Goal: Task Accomplishment & Management: Use online tool/utility

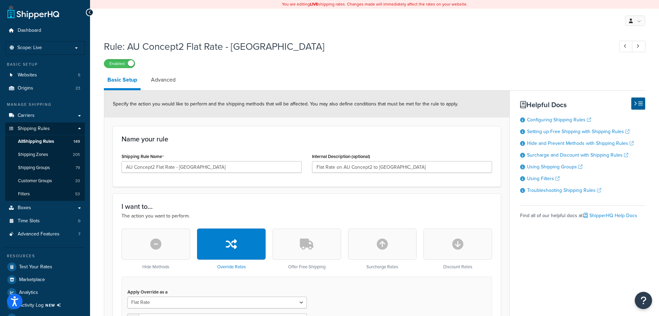
select select "ITEM"
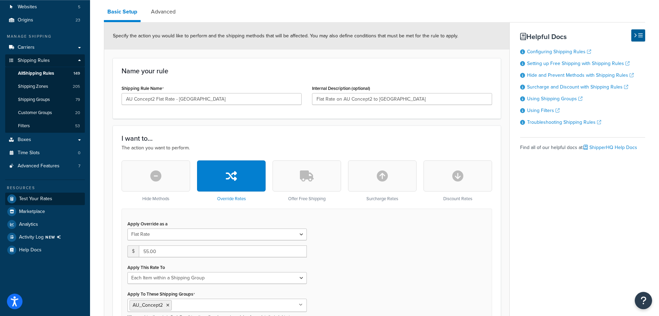
scroll to position [71, 0]
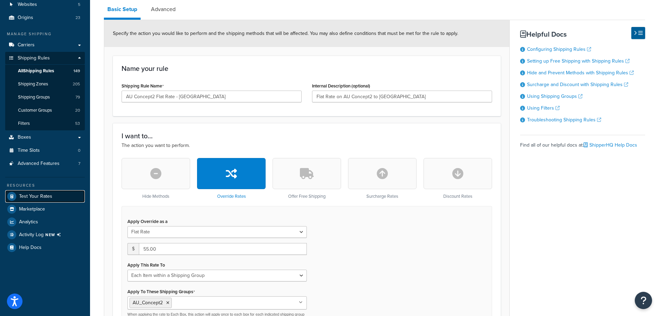
click at [35, 194] on span "Test Your Rates" at bounding box center [35, 197] width 33 height 6
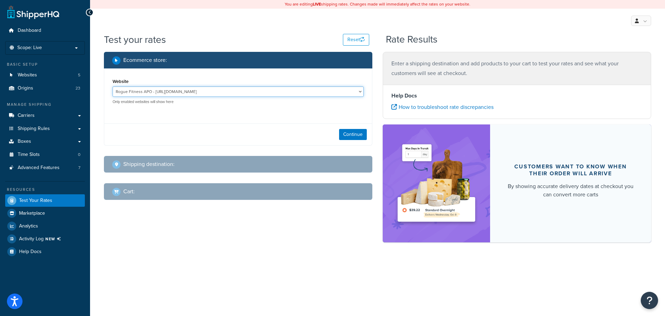
click at [112, 87] on select "Rogue Fitness APO - http://www.rogueapo.com Rogue Fitness AUS Site - www.roguef…" at bounding box center [237, 92] width 251 height 10
select select "921ef9c68c055a627d8626f79b0bad6d"
click option "Rogue Fitness Canada - http://www.roguefitness.com/ca" at bounding box center [0, 0] width 0 height 0
click at [355, 133] on button "Continue" at bounding box center [353, 134] width 28 height 11
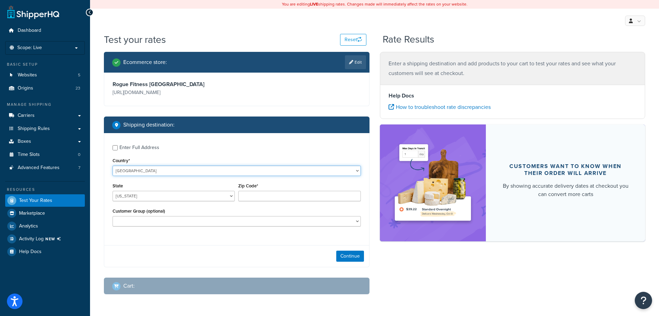
click at [112, 166] on select "United States United Kingdom Afghanistan Åland Islands Albania Algeria American…" at bounding box center [236, 171] width 248 height 10
select select "CA"
click option "Canada" at bounding box center [0, 0] width 0 height 0
click at [254, 196] on input "Zip Code*" at bounding box center [299, 196] width 122 height 10
paste input "T5S 1H2"
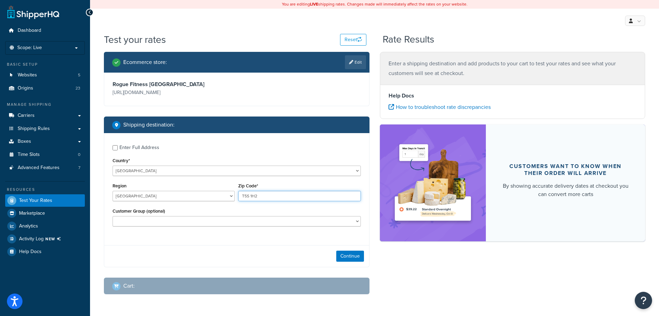
click at [251, 195] on input "T5S 1H2" at bounding box center [299, 196] width 122 height 10
type input "T5S1H2"
click at [346, 256] on button "Continue" at bounding box center [350, 256] width 28 height 11
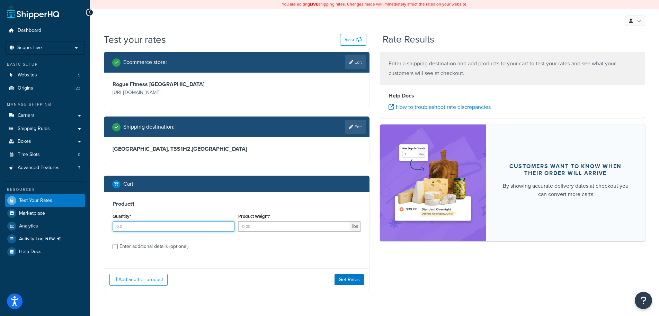
click at [139, 228] on input "Quantity*" at bounding box center [173, 227] width 122 height 10
type input "1"
click at [267, 229] on input "Product Weight*" at bounding box center [293, 227] width 111 height 10
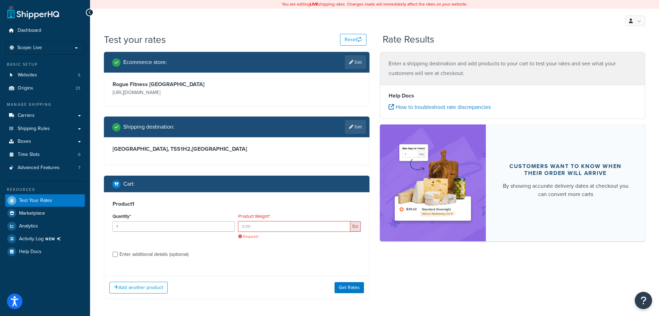
click at [258, 229] on input "Product Weight*" at bounding box center [293, 227] width 111 height 10
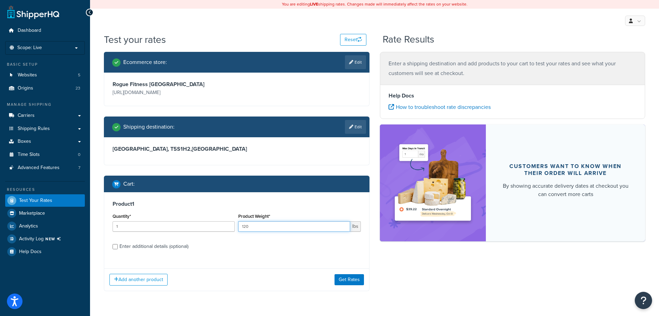
type input "120"
click at [156, 246] on div "Enter additional details (optional)" at bounding box center [153, 247] width 69 height 10
click at [118, 246] on input "Enter additional details (optional)" at bounding box center [114, 246] width 5 height 5
checkbox input "true"
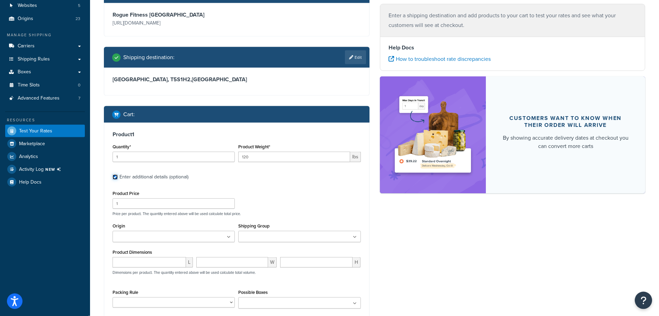
scroll to position [71, 0]
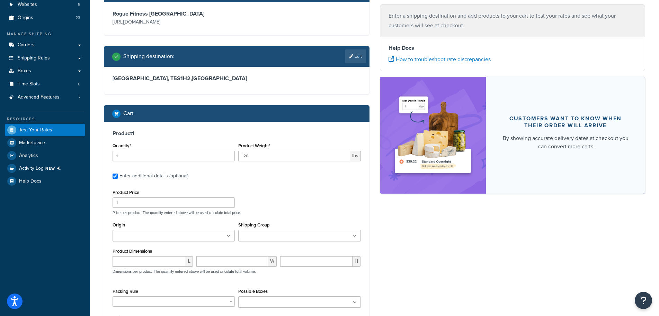
click at [270, 233] on input "Shipping Group" at bounding box center [270, 237] width 61 height 8
type input "ups"
click at [145, 266] on input "number" at bounding box center [148, 263] width 73 height 10
type input "61"
type input "26"
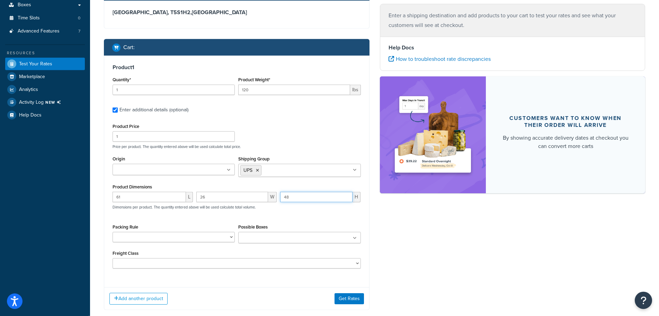
scroll to position [177, 0]
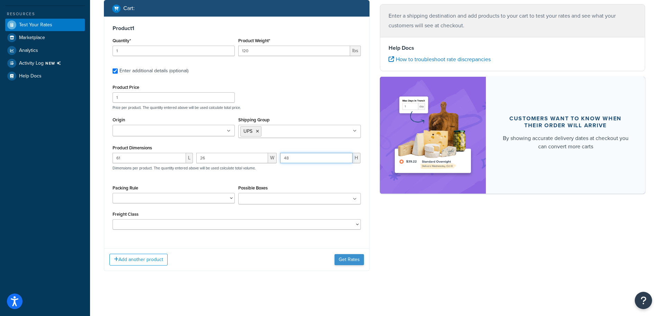
type input "48"
click at [352, 261] on button "Get Rates" at bounding box center [348, 259] width 29 height 11
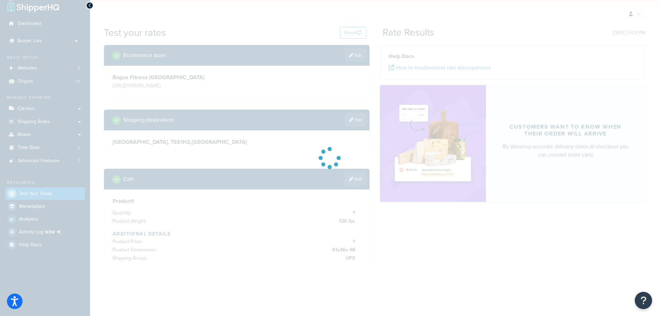
scroll to position [7, 0]
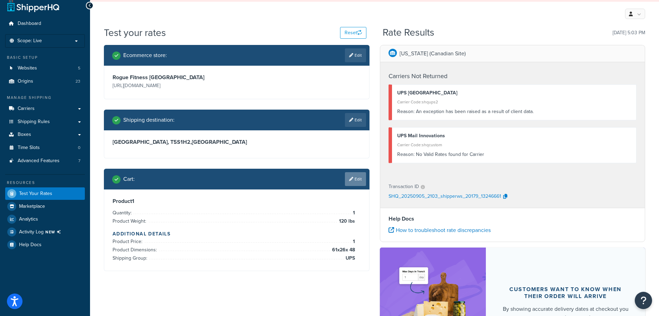
click at [352, 182] on link "Edit" at bounding box center [355, 179] width 21 height 14
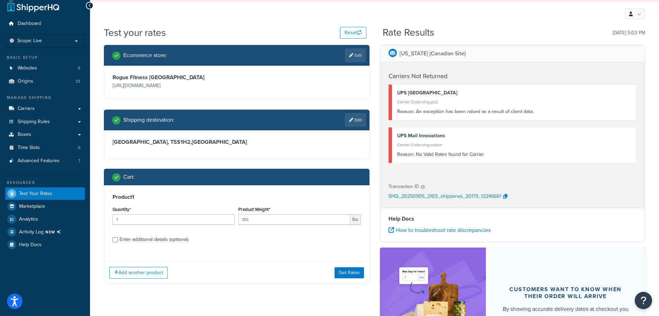
scroll to position [78, 0]
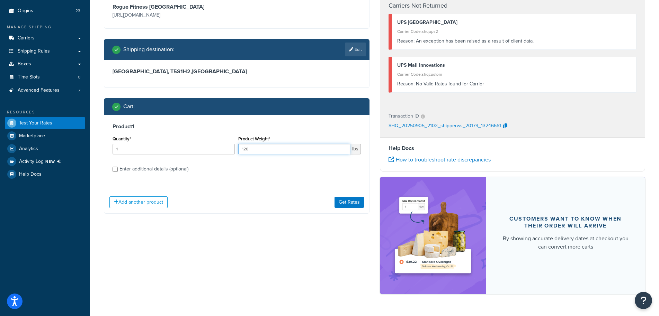
drag, startPoint x: 254, startPoint y: 149, endPoint x: 234, endPoint y: 151, distance: 20.2
click at [238, 151] on input "120" at bounding box center [293, 149] width 111 height 10
type input "60"
click at [139, 169] on div "Enter additional details (optional)" at bounding box center [153, 169] width 69 height 10
click at [118, 169] on input "Enter additional details (optional)" at bounding box center [114, 169] width 5 height 5
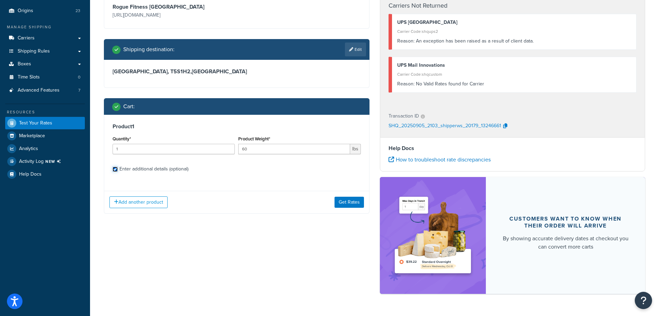
checkbox input "true"
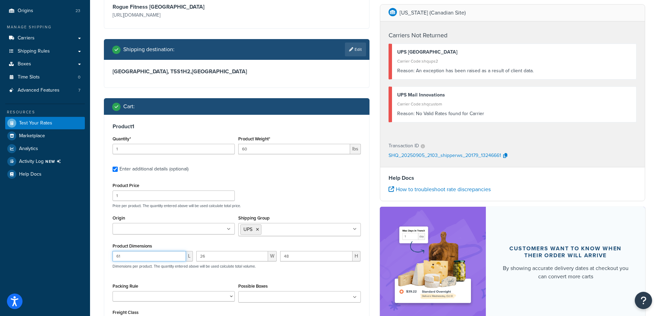
drag, startPoint x: 133, startPoint y: 256, endPoint x: 102, endPoint y: 256, distance: 30.8
click at [112, 256] on input "61" at bounding box center [148, 256] width 73 height 10
type input "16"
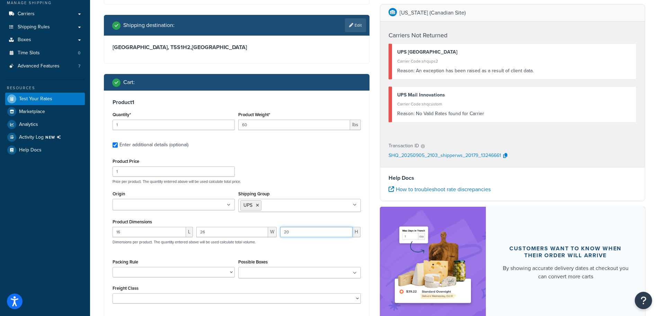
scroll to position [141, 0]
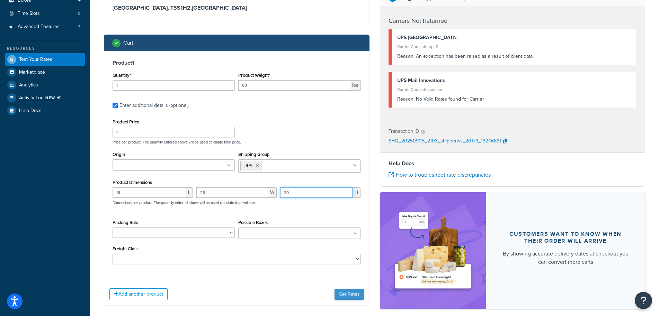
type input "20"
click at [354, 296] on button "Get Rates" at bounding box center [348, 294] width 29 height 11
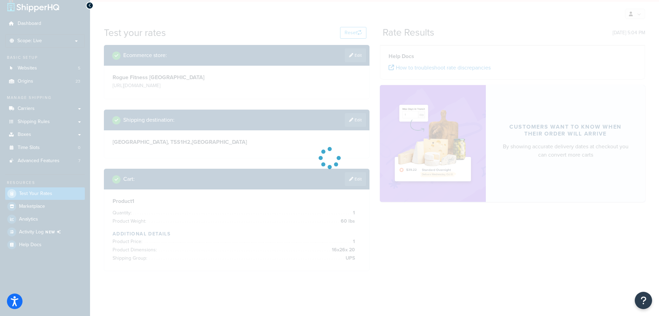
scroll to position [7, 0]
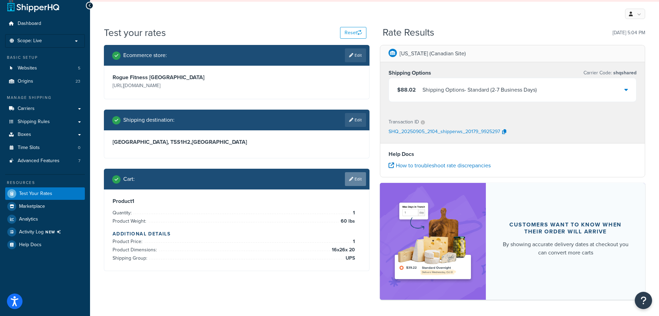
click at [358, 182] on link "Edit" at bounding box center [355, 179] width 21 height 14
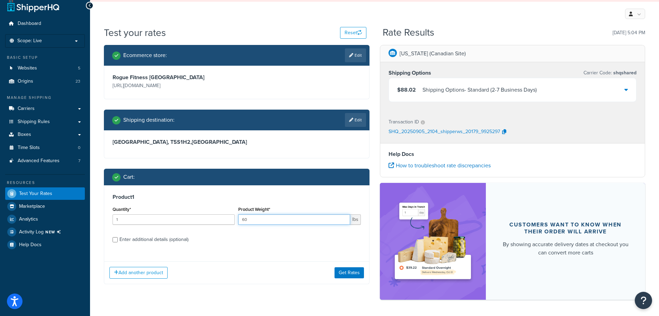
drag, startPoint x: 261, startPoint y: 221, endPoint x: 177, endPoint y: 221, distance: 84.5
click at [238, 221] on input "60" at bounding box center [293, 220] width 111 height 10
type input "68"
click at [151, 237] on div "Enter additional details (optional)" at bounding box center [153, 240] width 69 height 10
click at [118, 237] on input "Enter additional details (optional)" at bounding box center [114, 239] width 5 height 5
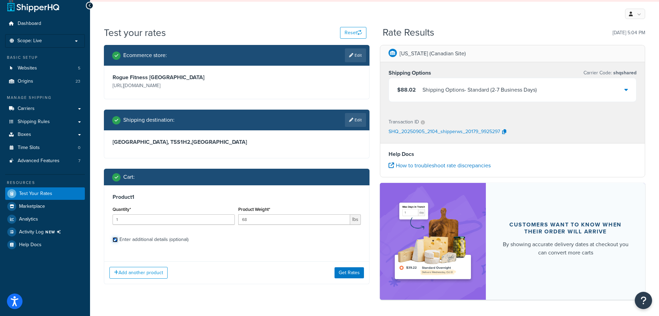
checkbox input "true"
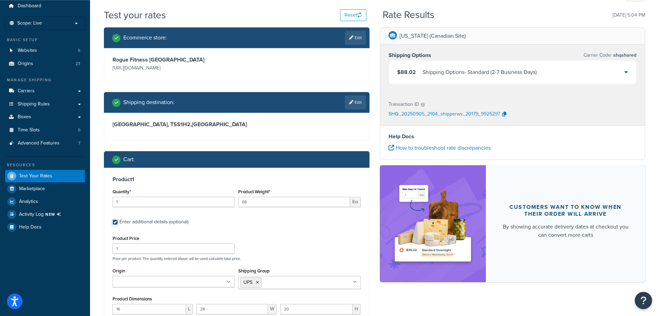
scroll to position [42, 0]
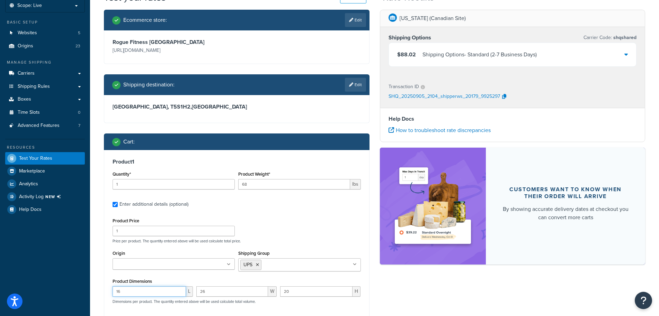
drag, startPoint x: 143, startPoint y: 290, endPoint x: 30, endPoint y: 297, distance: 112.7
click at [112, 297] on input "16" at bounding box center [148, 292] width 73 height 10
click at [129, 290] on input "16" at bounding box center [148, 292] width 73 height 10
drag, startPoint x: 129, startPoint y: 290, endPoint x: 102, endPoint y: 291, distance: 27.4
click at [112, 291] on input "16" at bounding box center [148, 292] width 73 height 10
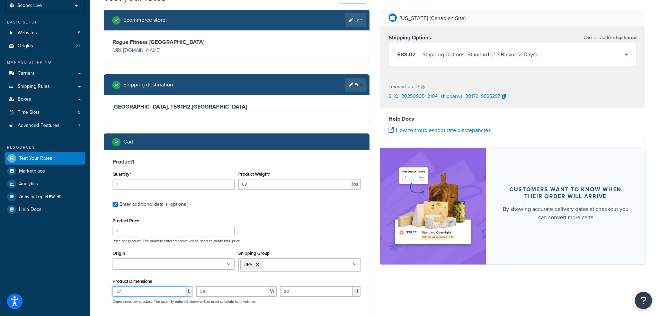
type input "57"
type input "15"
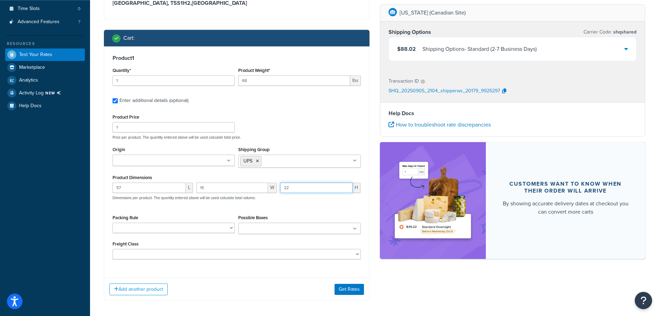
scroll to position [148, 0]
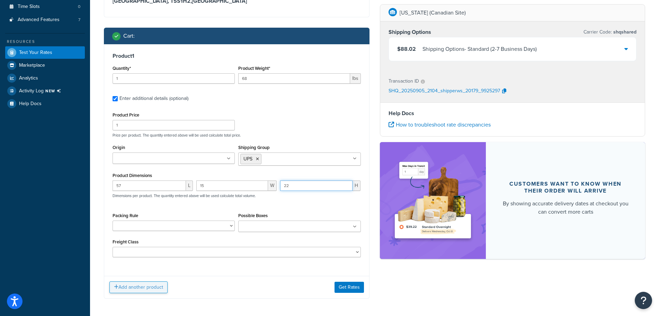
type input "22"
click at [134, 291] on button "Add another product" at bounding box center [138, 288] width 58 height 12
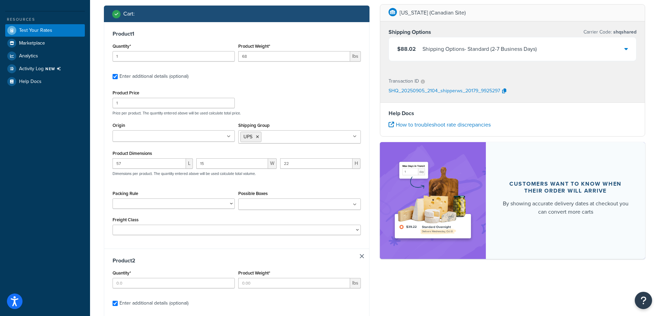
scroll to position [183, 0]
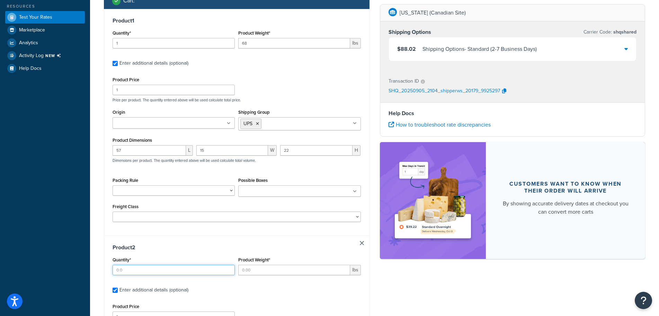
click at [141, 271] on input "Quantity*" at bounding box center [173, 270] width 122 height 10
type input "1"
click at [270, 274] on input "Product Weight*" at bounding box center [293, 270] width 111 height 10
type input "50"
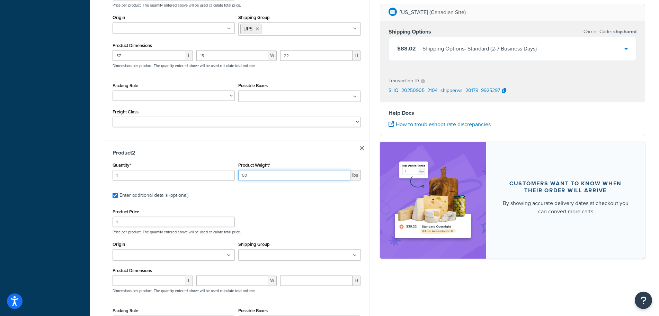
scroll to position [289, 0]
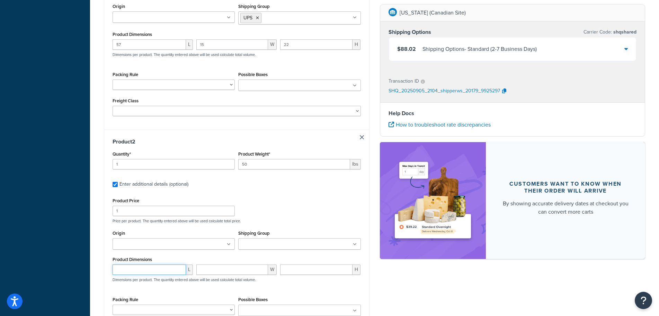
click at [157, 270] on input "number" at bounding box center [148, 270] width 73 height 10
type input "54"
type input "9"
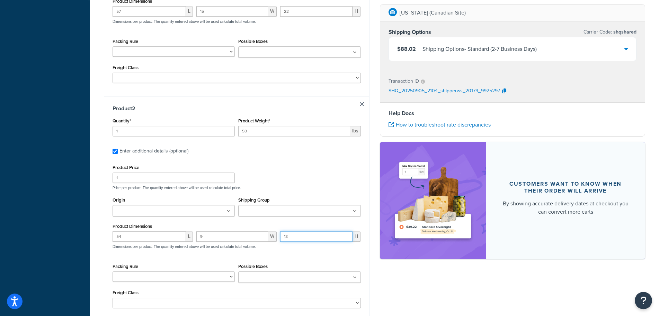
scroll to position [325, 0]
type input "18"
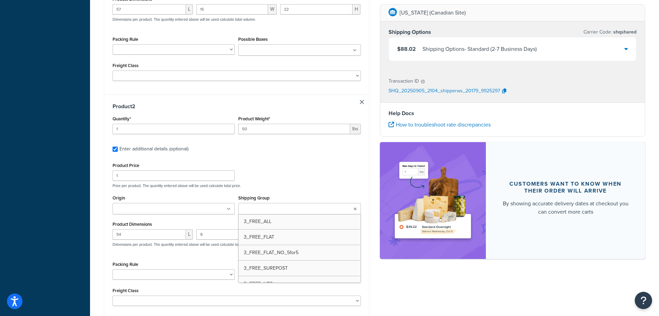
click at [278, 210] on input "Shipping Group" at bounding box center [270, 210] width 61 height 8
type input "ups"
click at [445, 289] on div "Ecommerce store : Edit Rogue Fitness Canada http://www.roguefitness.com/ca Ship…" at bounding box center [374, 41] width 551 height 628
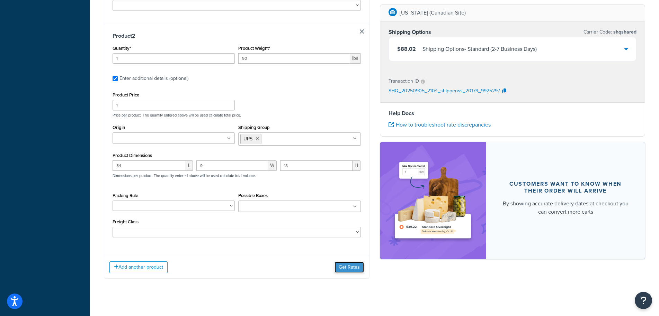
click at [353, 267] on button "Get Rates" at bounding box center [348, 267] width 29 height 11
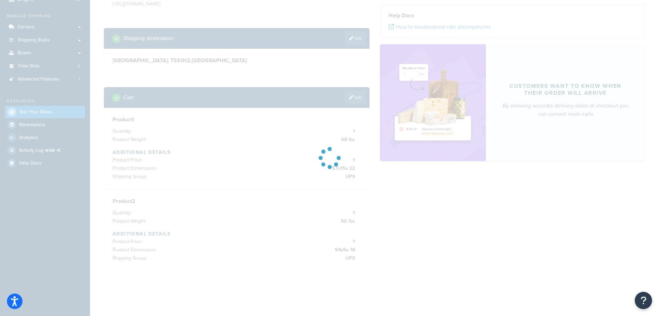
scroll to position [89, 0]
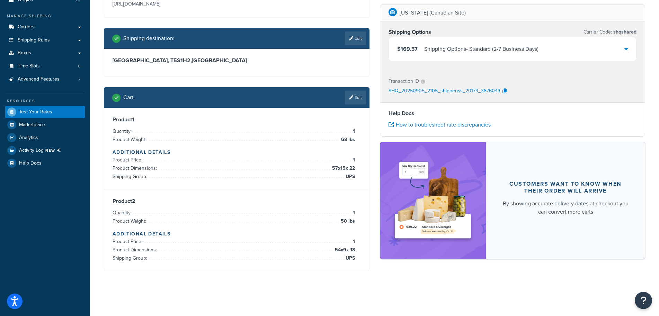
click at [609, 49] on div "$169.37 Shipping Options - Standard (2-7 Business Days)" at bounding box center [512, 49] width 247 height 24
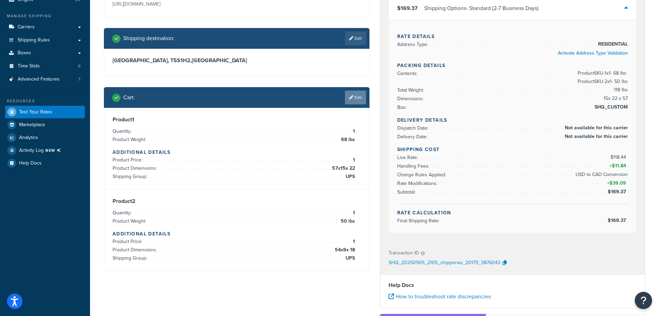
click at [359, 97] on link "Edit" at bounding box center [355, 98] width 21 height 14
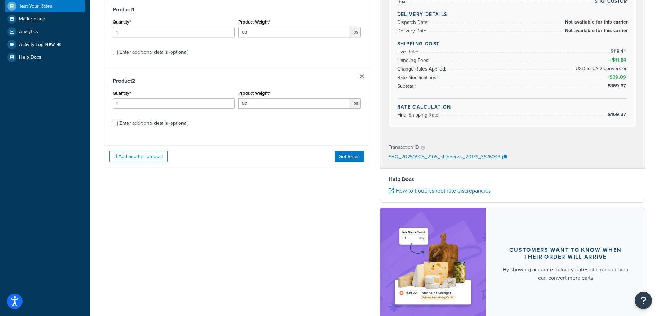
scroll to position [124, 0]
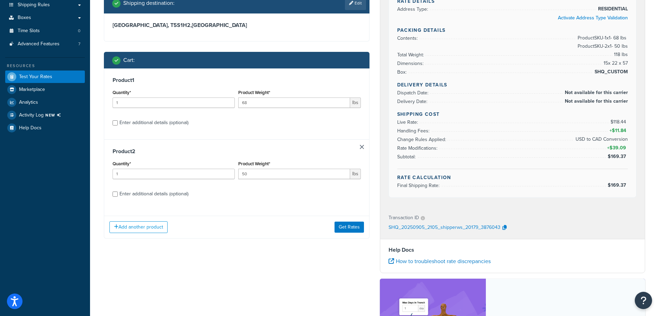
click at [118, 195] on div "Enter additional details (optional)" at bounding box center [236, 193] width 248 height 11
click at [114, 196] on input "Enter additional details (optional)" at bounding box center [114, 194] width 5 height 5
checkbox input "true"
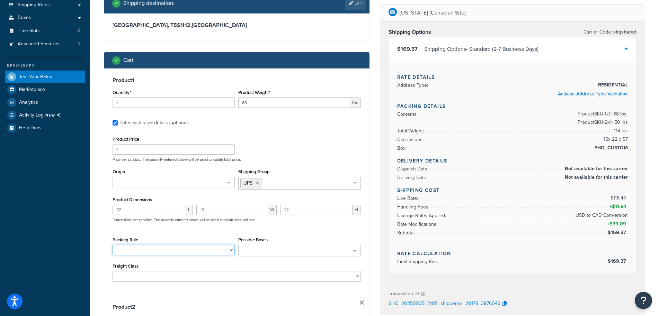
click at [112, 245] on select "10-26 10-32.5 10-35 100LB Dumbbell Bumper Set 10KG Dumbbell Pair 10LB Dumbbell …" at bounding box center [173, 250] width 122 height 10
click at [218, 252] on select "10-26 10-32.5 10-35 100LB Dumbbell Bumper Set 10KG Dumbbell Pair 10LB Dumbbell …" at bounding box center [173, 250] width 122 height 10
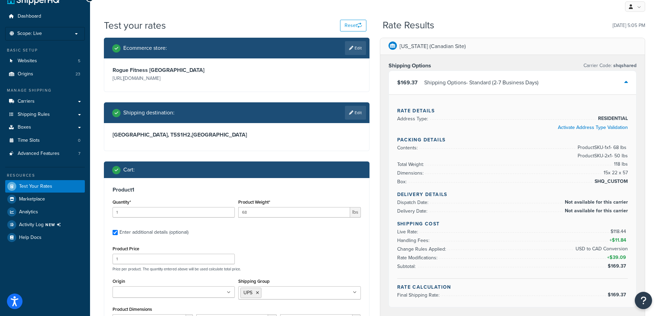
scroll to position [0, 0]
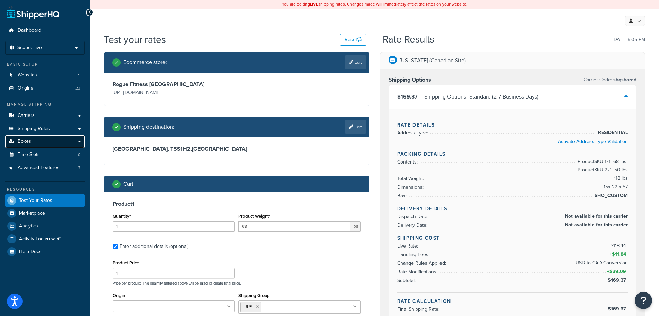
click at [80, 141] on link "Boxes" at bounding box center [45, 141] width 80 height 13
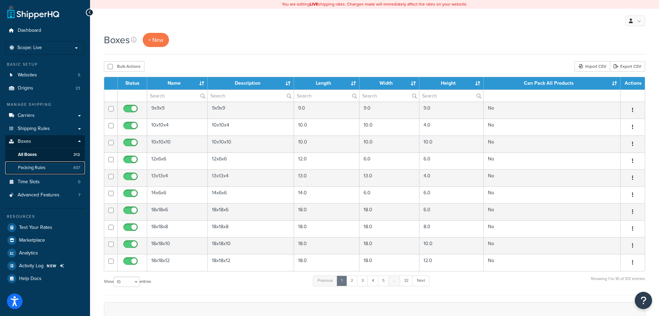
click at [52, 170] on link "Packing Rules 407" at bounding box center [45, 168] width 80 height 13
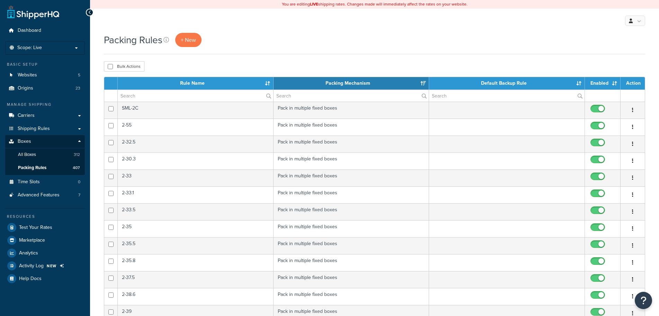
select select "15"
click at [186, 39] on span "+ New" at bounding box center [188, 40] width 15 height 8
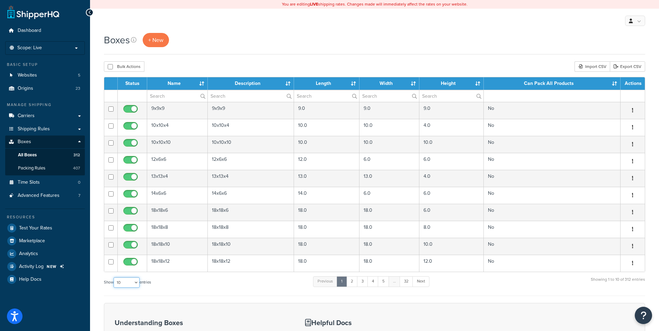
click at [114, 277] on select "10 15 25 50 100 1000" at bounding box center [127, 282] width 26 height 10
select select "1000"
click option "1000" at bounding box center [0, 0] width 0 height 0
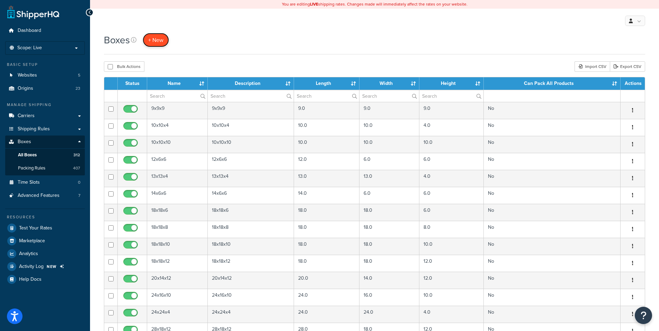
click at [157, 40] on span "+ New" at bounding box center [155, 40] width 15 height 8
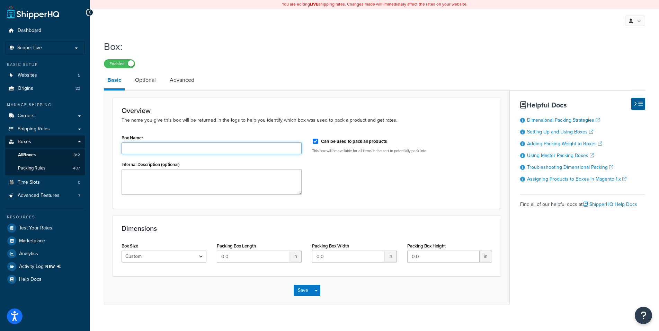
click at [162, 148] on input "Box Name" at bounding box center [211, 148] width 180 height 12
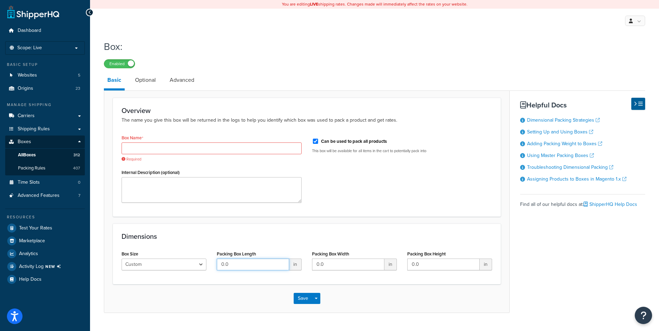
click at [256, 259] on input "0.0" at bounding box center [253, 264] width 72 height 12
click at [236, 162] on div "Box Name Required Internal Description (optional)" at bounding box center [211, 170] width 190 height 75
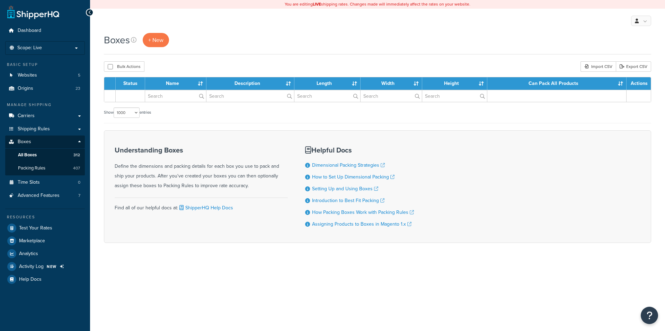
select select "1000"
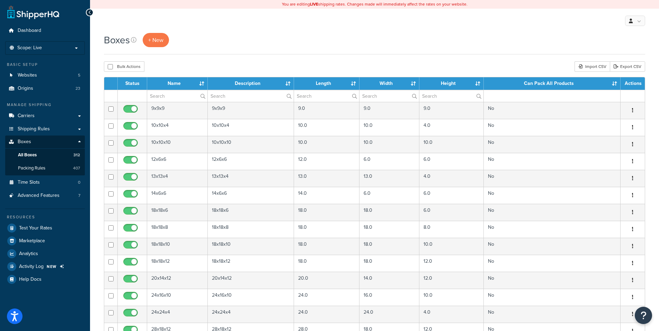
select select "1000"
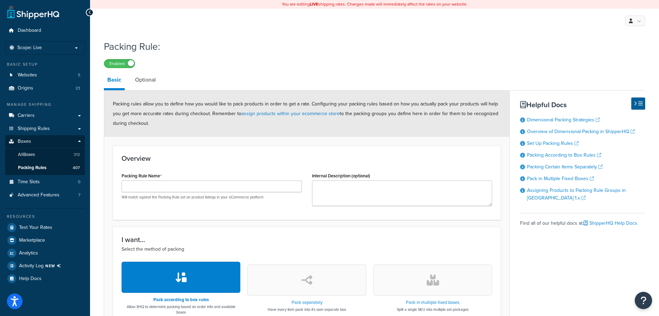
scroll to position [141, 0]
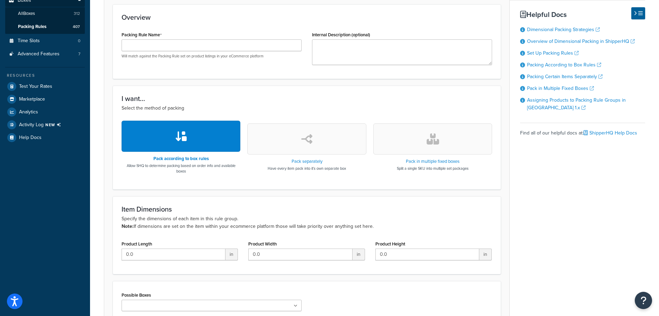
click at [447, 152] on button "button" at bounding box center [432, 139] width 119 height 31
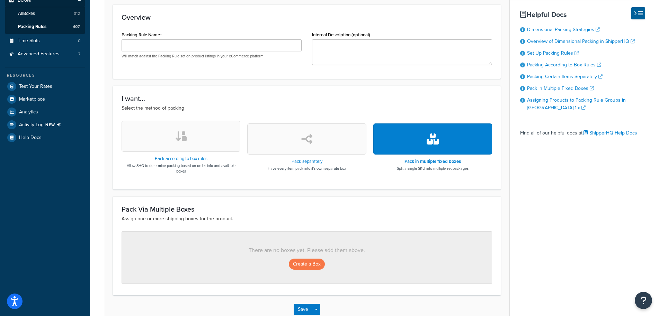
scroll to position [190, 0]
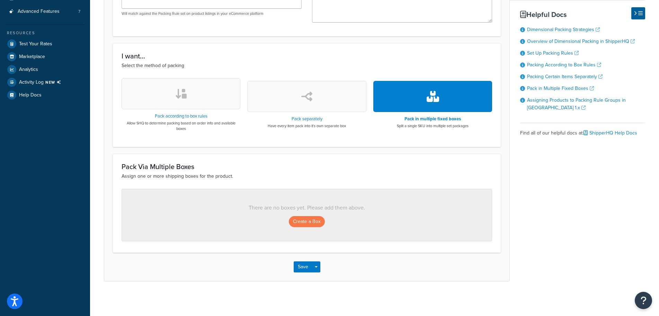
click at [307, 98] on icon "button" at bounding box center [306, 96] width 11 height 11
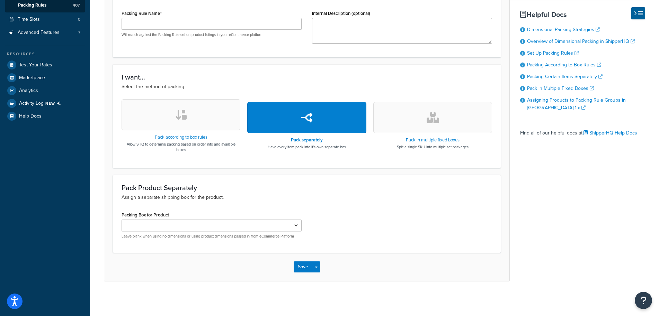
click at [182, 112] on icon "button" at bounding box center [181, 114] width 12 height 11
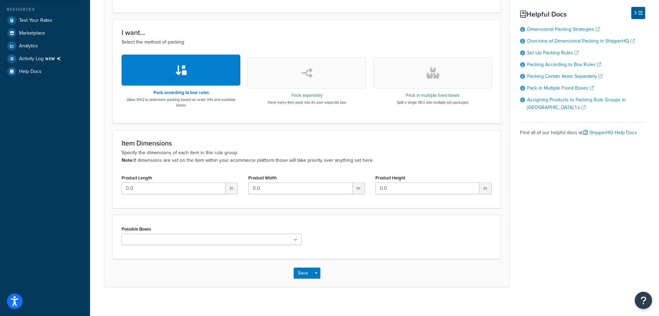
scroll to position [220, 0]
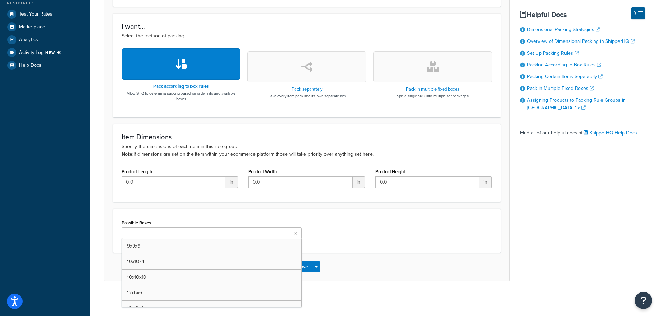
click at [282, 237] on ul at bounding box center [211, 233] width 180 height 11
click at [327, 226] on div "Possible Boxes 9x9x9 10x10x4 10x10x10 12x6x6 13x13x4 14x6x6 18x18x6 18x18x8 18x…" at bounding box center [306, 231] width 381 height 26
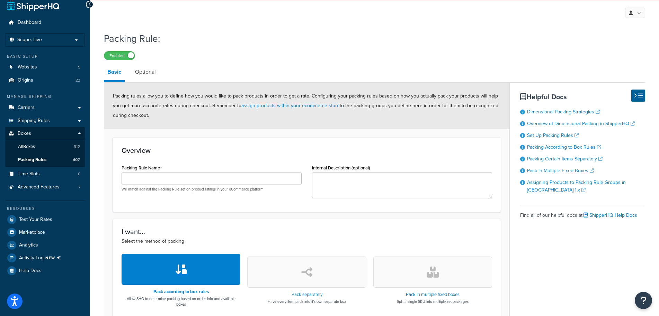
scroll to position [114, 0]
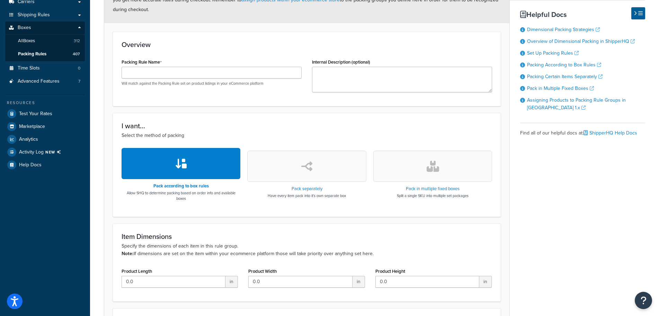
click at [435, 181] on button "button" at bounding box center [432, 166] width 119 height 31
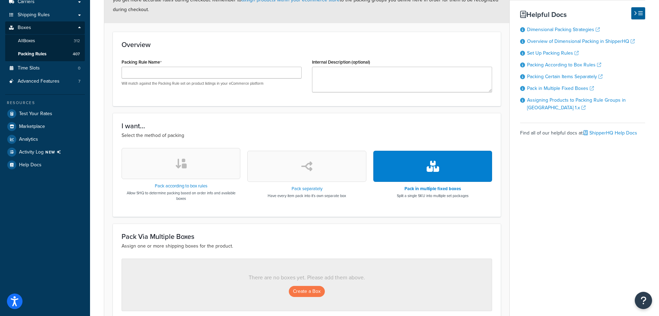
click at [220, 178] on button "button" at bounding box center [180, 163] width 119 height 31
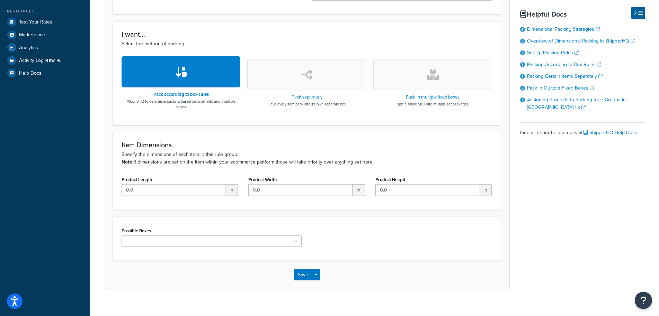
scroll to position [220, 0]
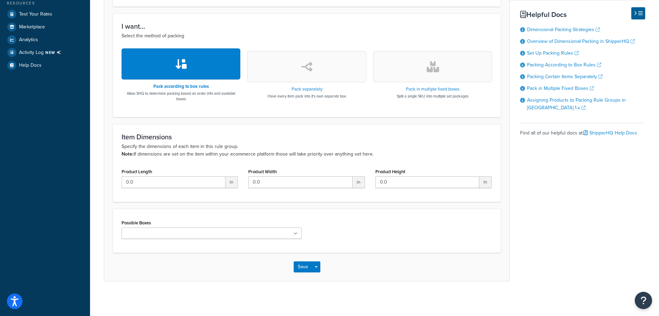
click at [411, 188] on div "Product Height 0.0 in" at bounding box center [433, 180] width 127 height 27
click at [408, 73] on button "button" at bounding box center [432, 66] width 119 height 31
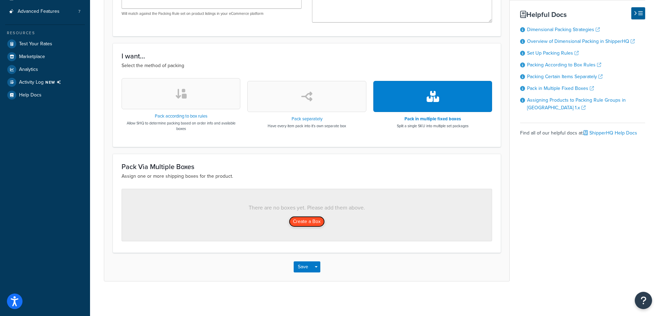
click at [304, 225] on button "Create a Box" at bounding box center [307, 221] width 36 height 11
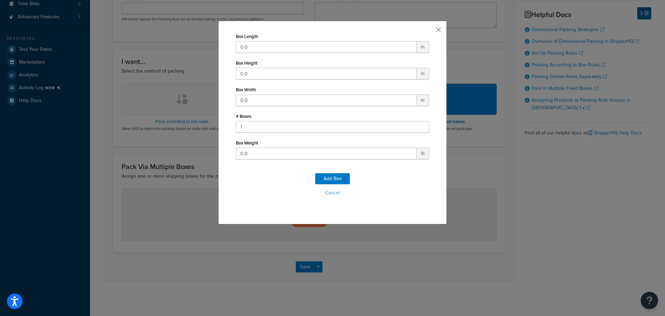
click at [429, 31] on button "button" at bounding box center [428, 32] width 2 height 2
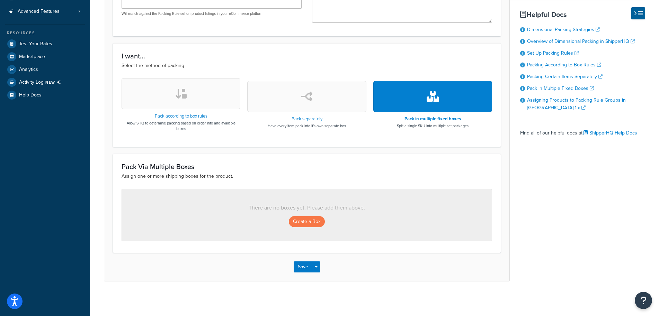
click at [253, 58] on h3 "I want..." at bounding box center [306, 56] width 370 height 8
